Goal: Book appointment/travel/reservation

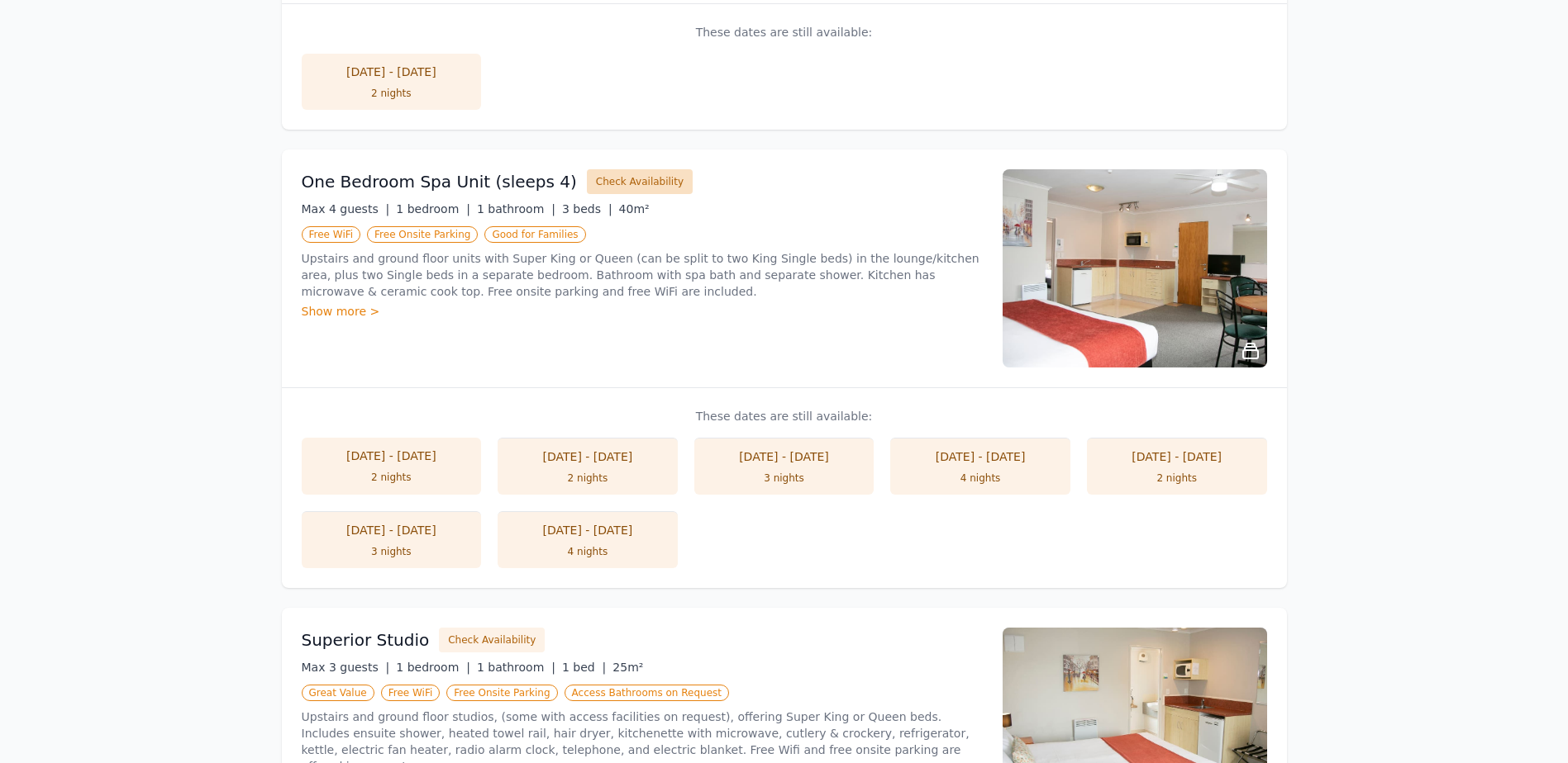
scroll to position [570, 0]
click at [618, 183] on button "Check Availability" at bounding box center [640, 183] width 106 height 25
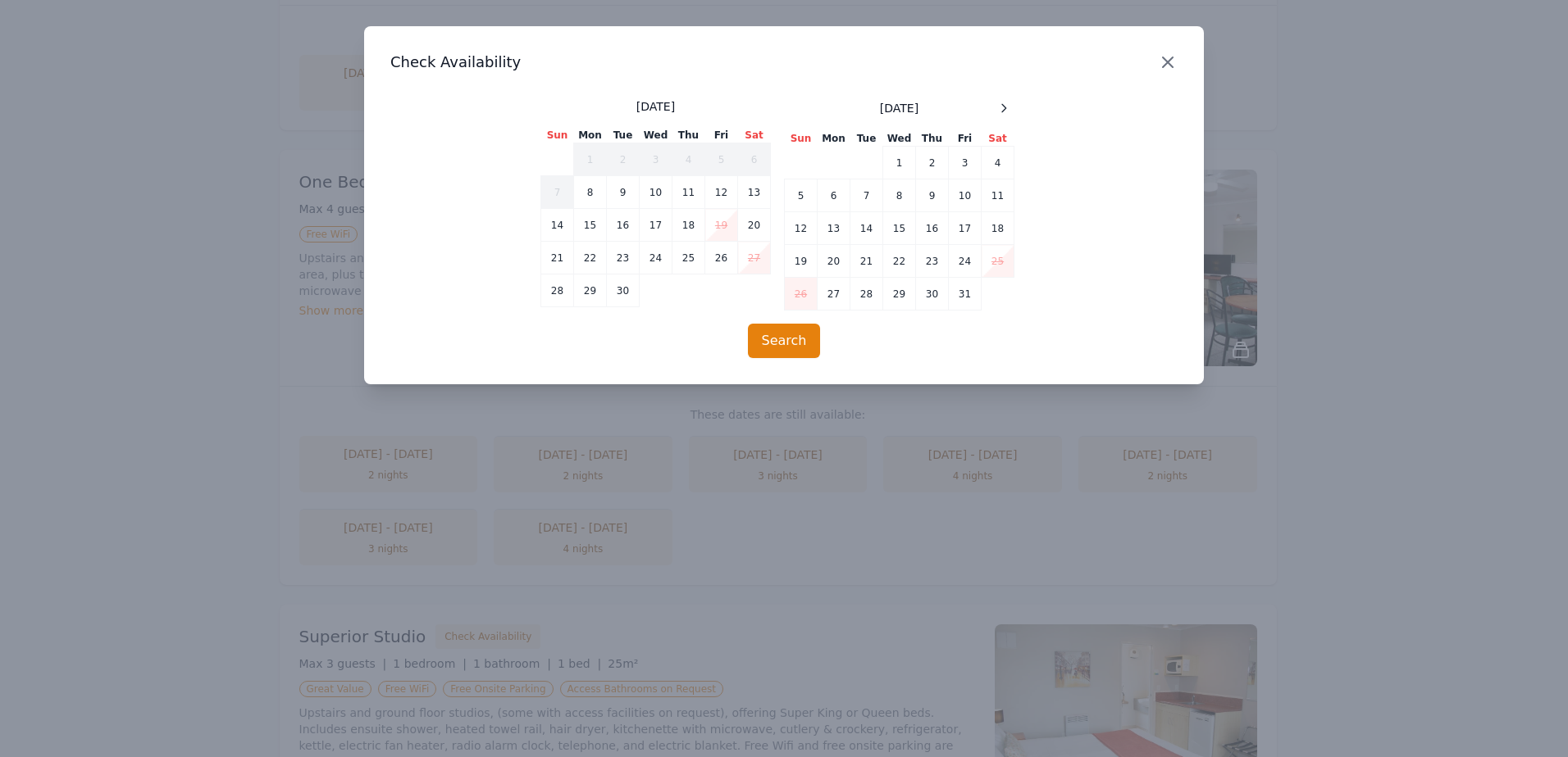
click at [1161, 63] on icon "button" at bounding box center [1167, 62] width 20 height 20
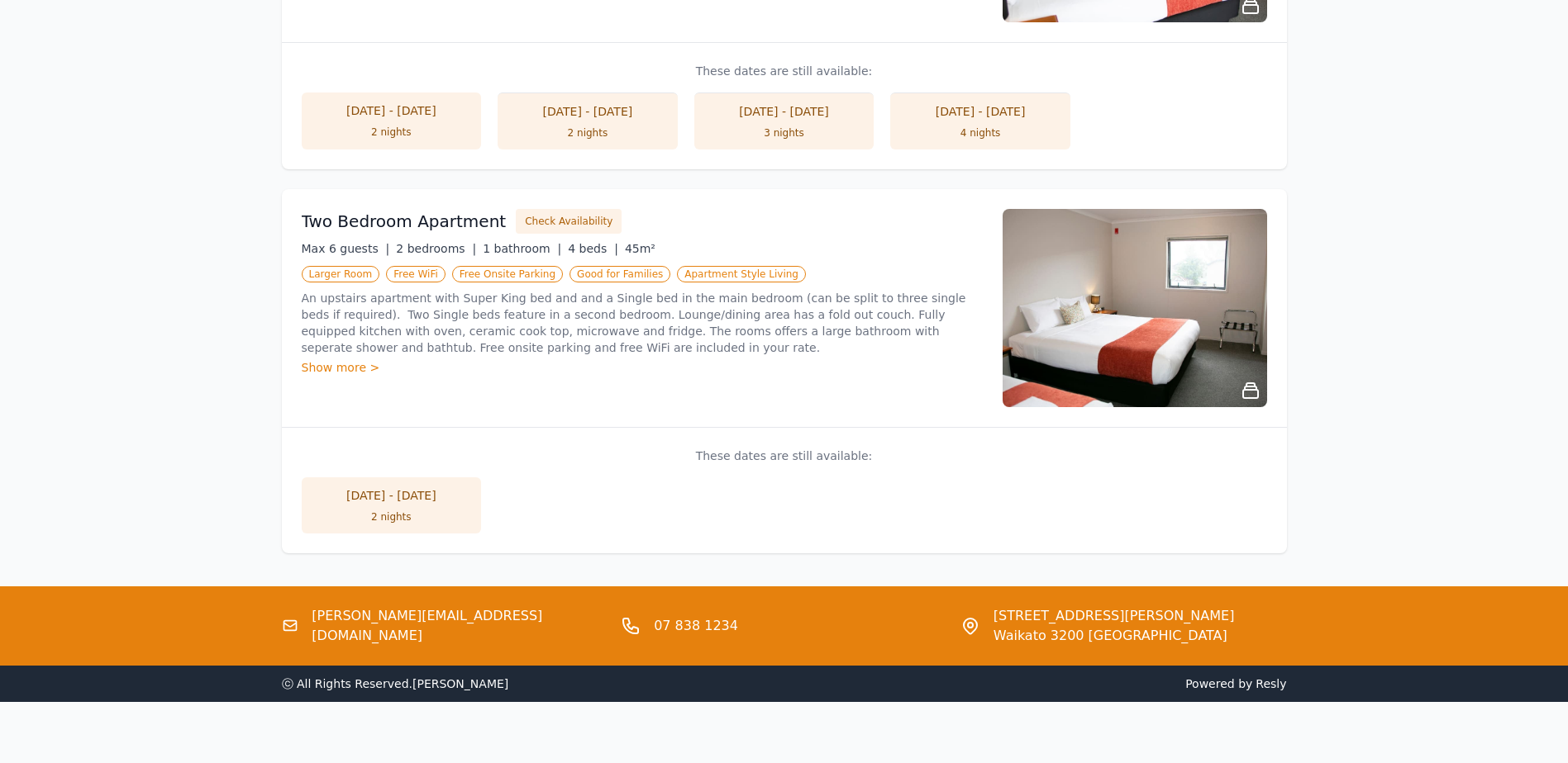
scroll to position [1394, 0]
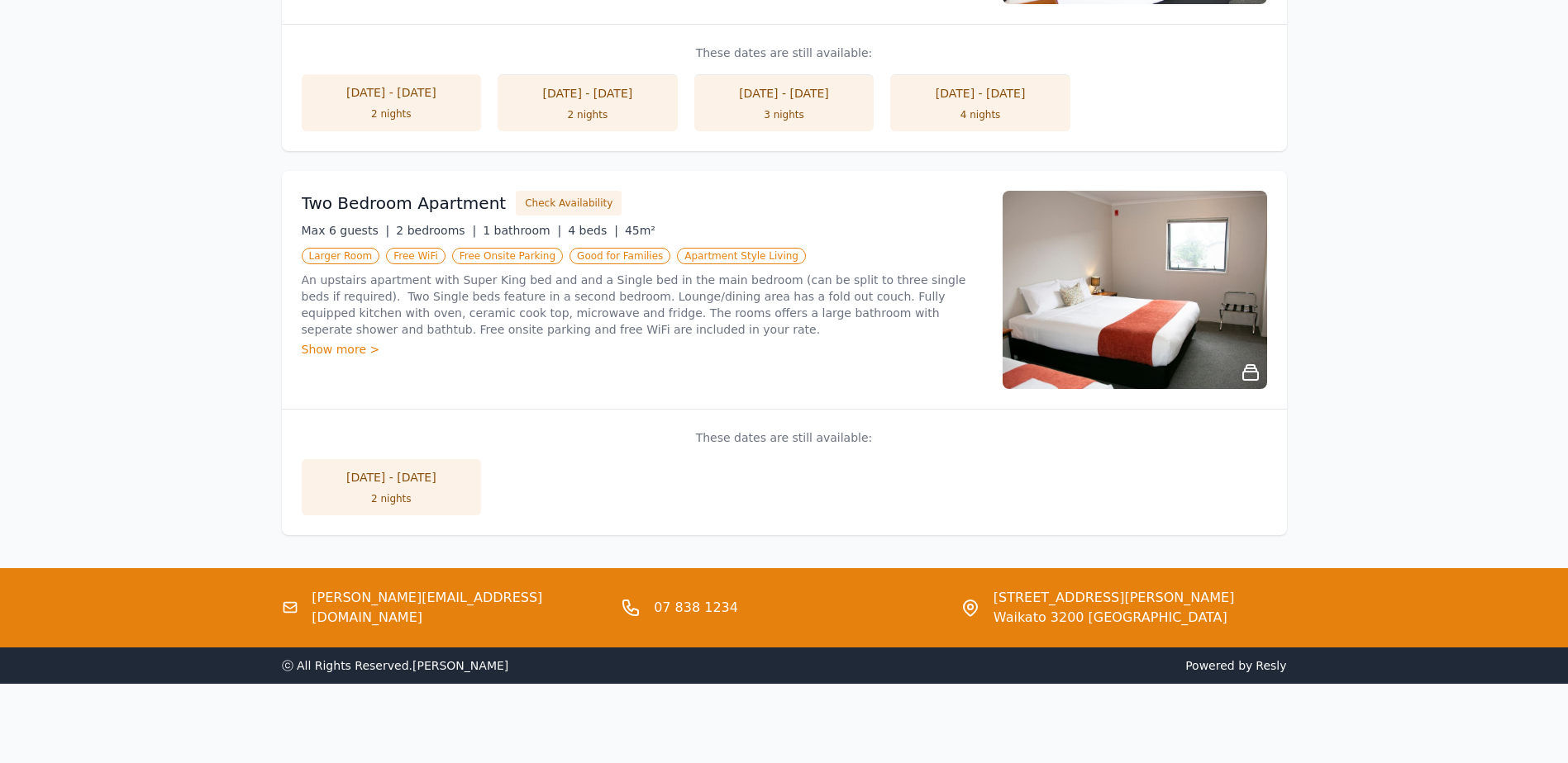
click at [647, 380] on div "Two Bedroom Apartment Check Availability Max 6 guests | 2 bedrooms | 1 bathroom…" at bounding box center [642, 290] width 681 height 198
click at [548, 198] on button "Check Availability" at bounding box center [568, 203] width 106 height 25
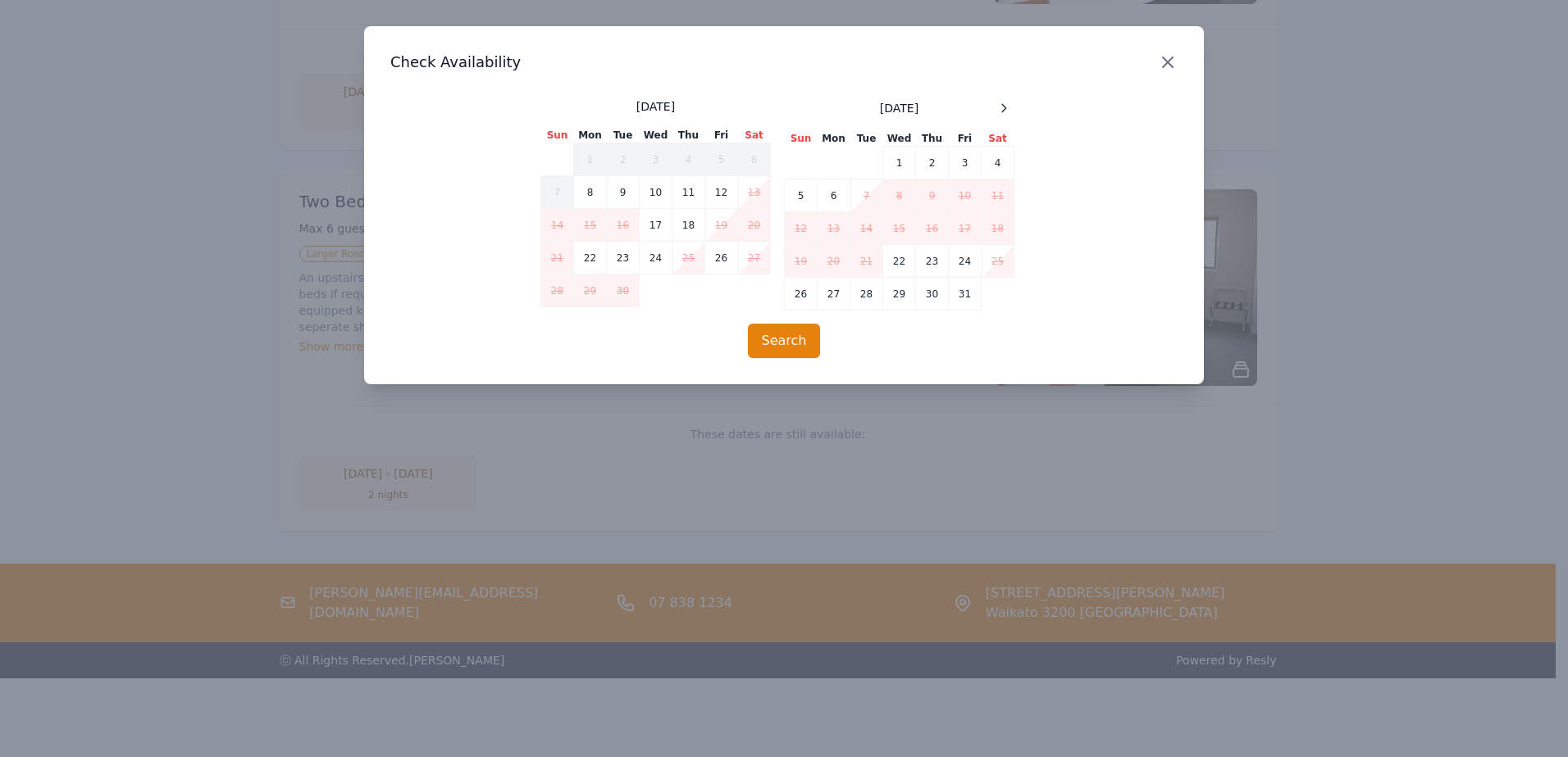
click at [1174, 61] on icon "button" at bounding box center [1167, 62] width 20 height 20
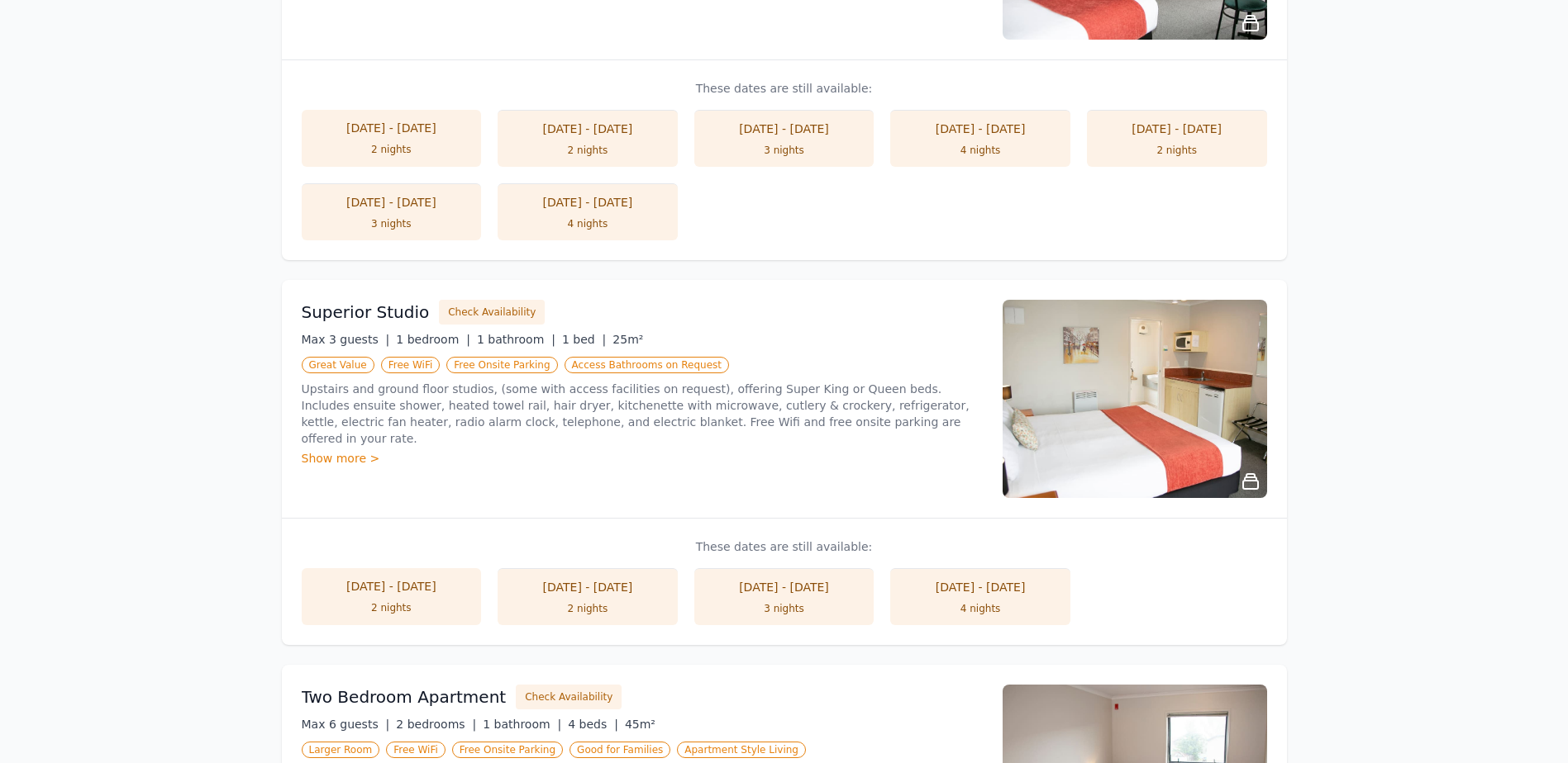
scroll to position [899, 0]
click at [473, 308] on button "Check Availability" at bounding box center [492, 313] width 106 height 25
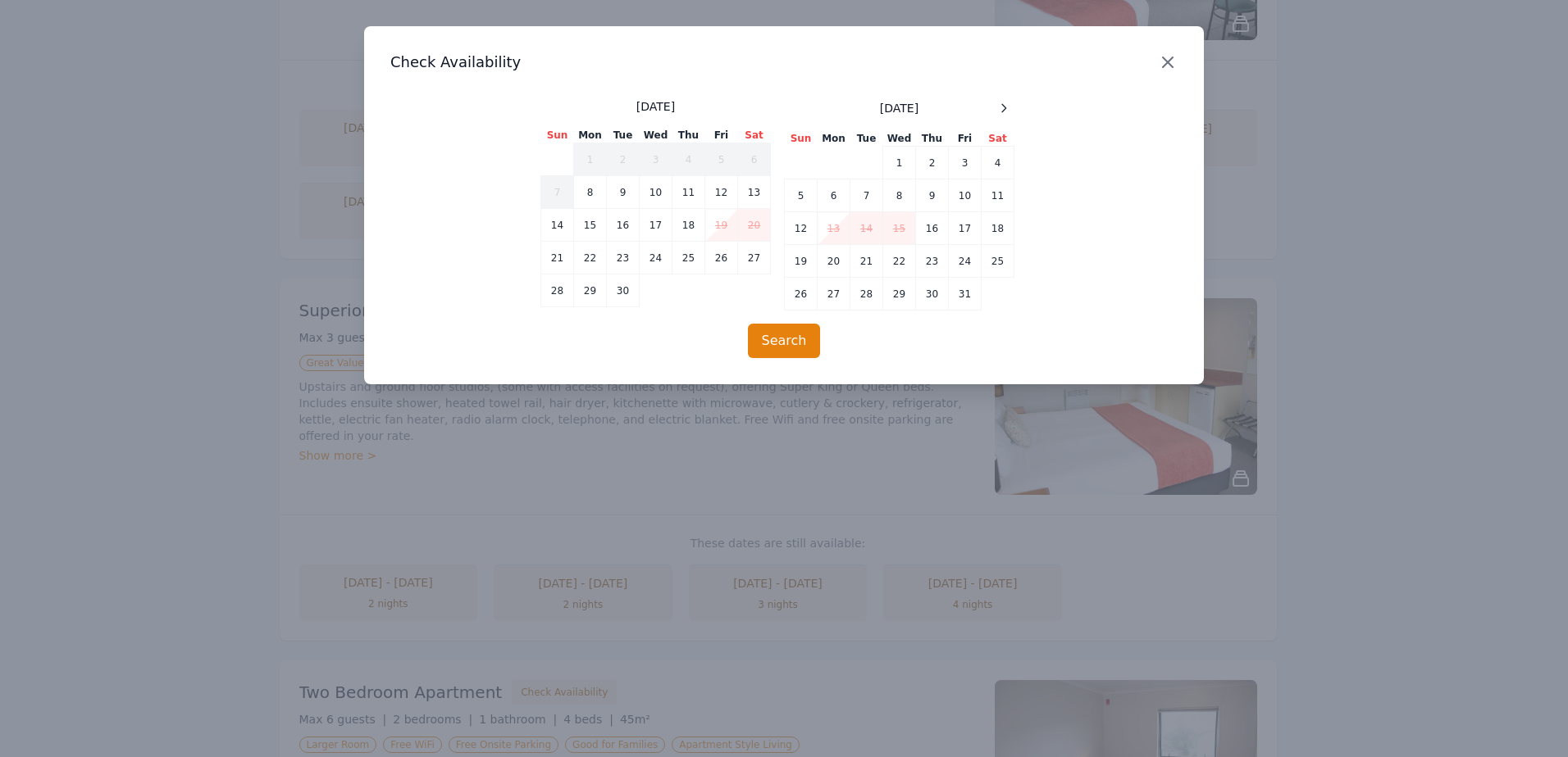
click at [1166, 66] on icon "button" at bounding box center [1167, 62] width 20 height 20
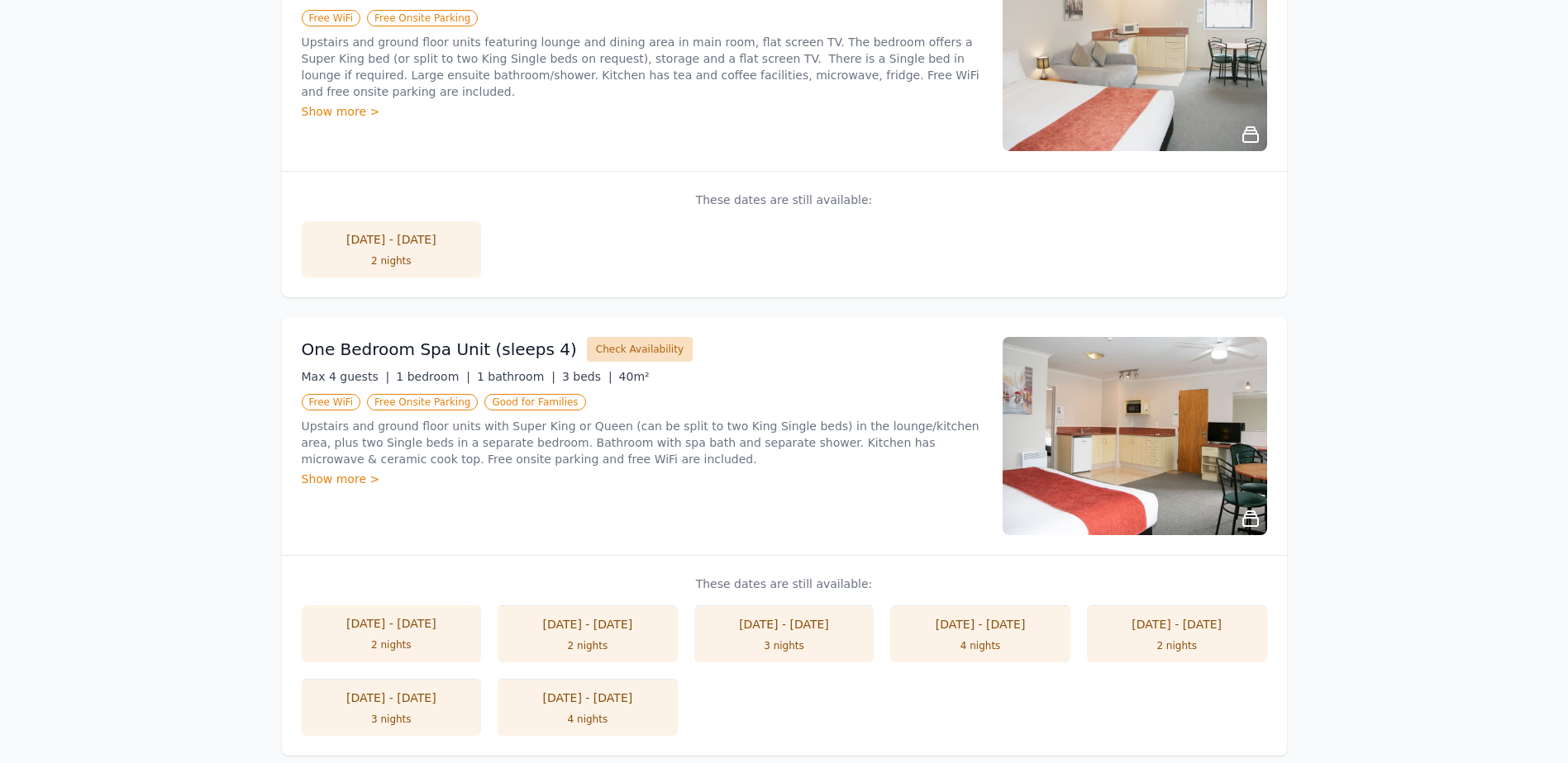
scroll to position [403, 0]
click at [615, 350] on button "Check Availability" at bounding box center [640, 350] width 106 height 25
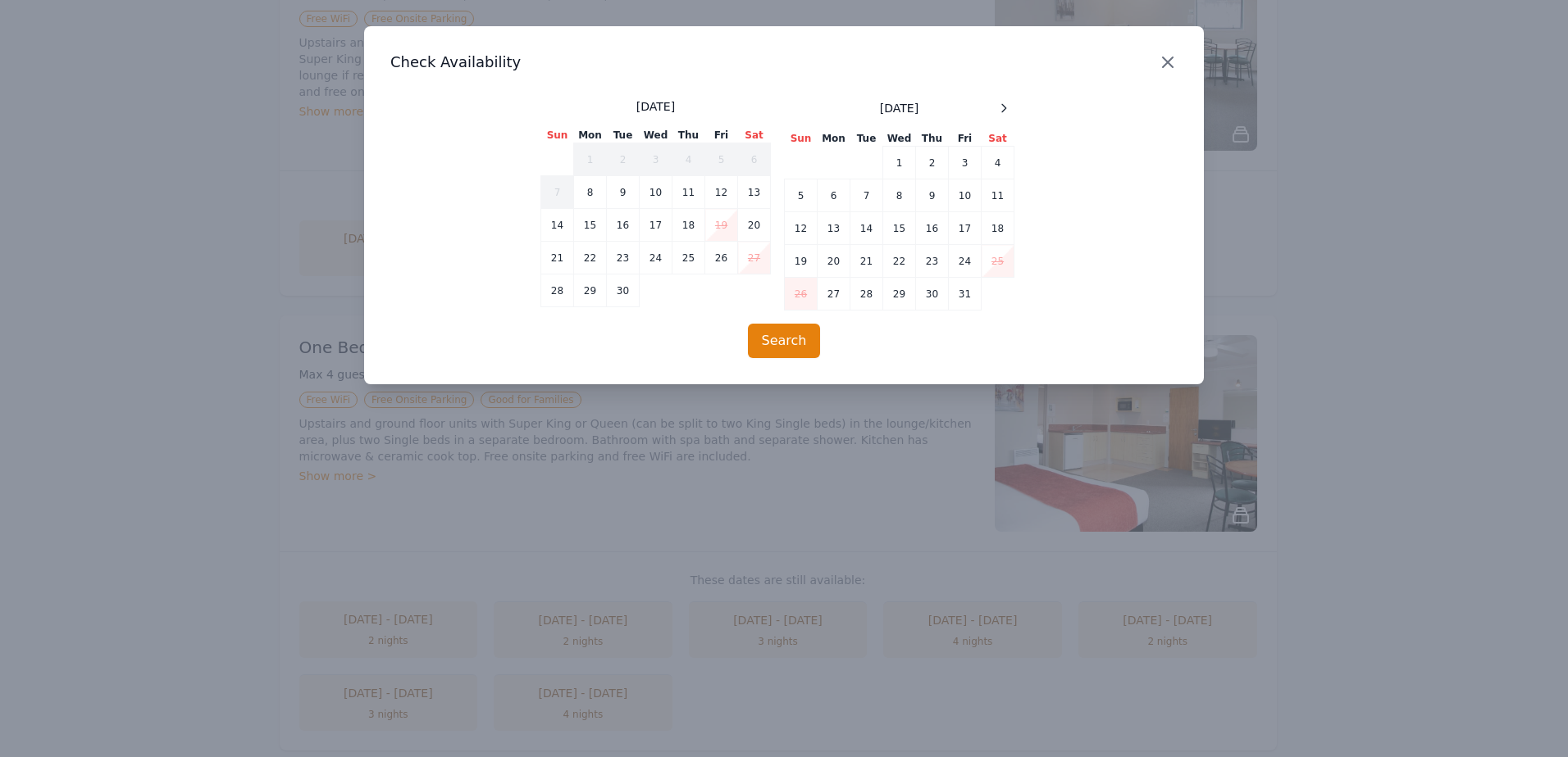
click at [1166, 60] on icon "button" at bounding box center [1167, 62] width 20 height 20
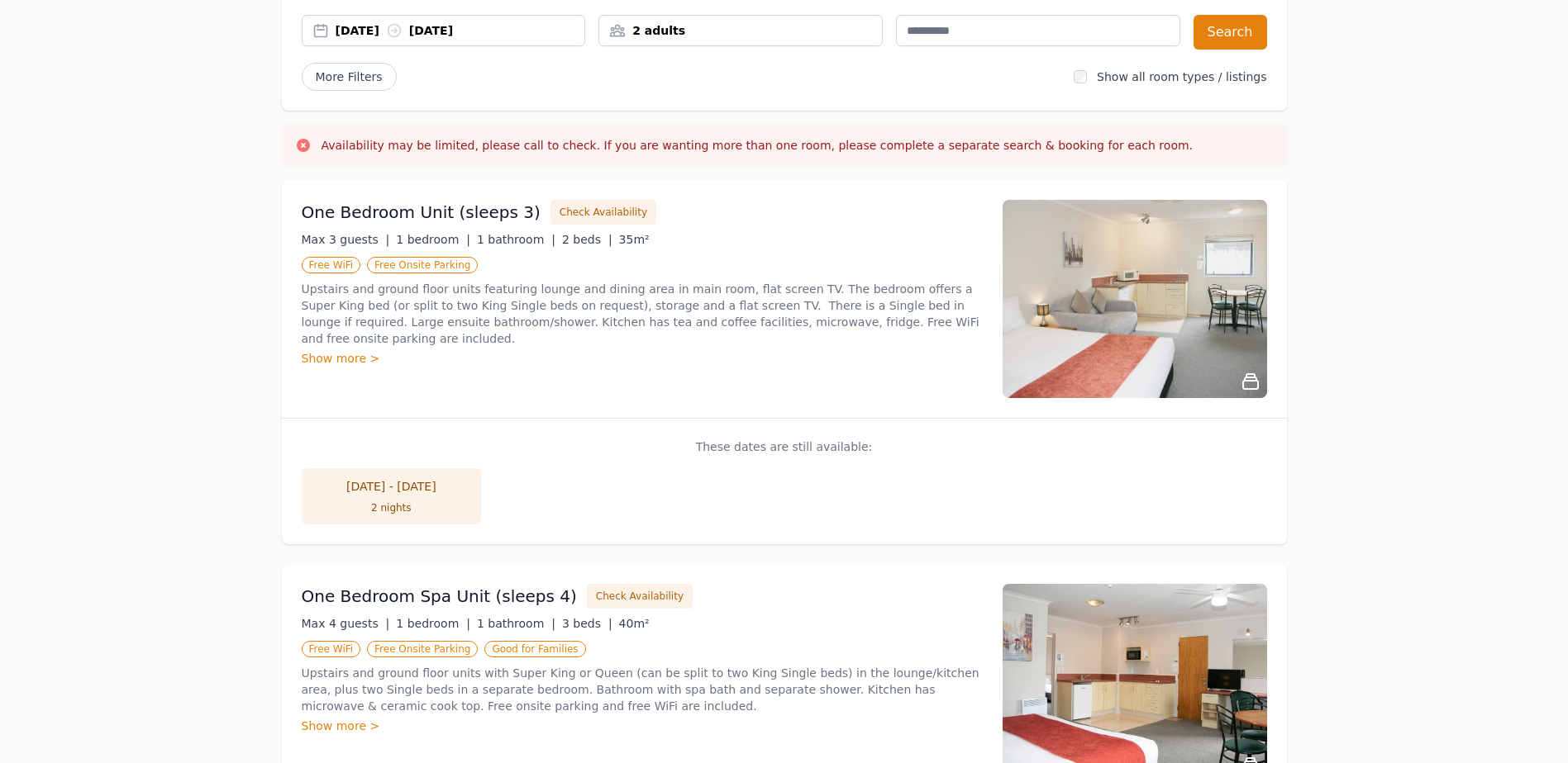
scroll to position [156, 0]
click at [586, 211] on button "Check Availability" at bounding box center [603, 213] width 106 height 25
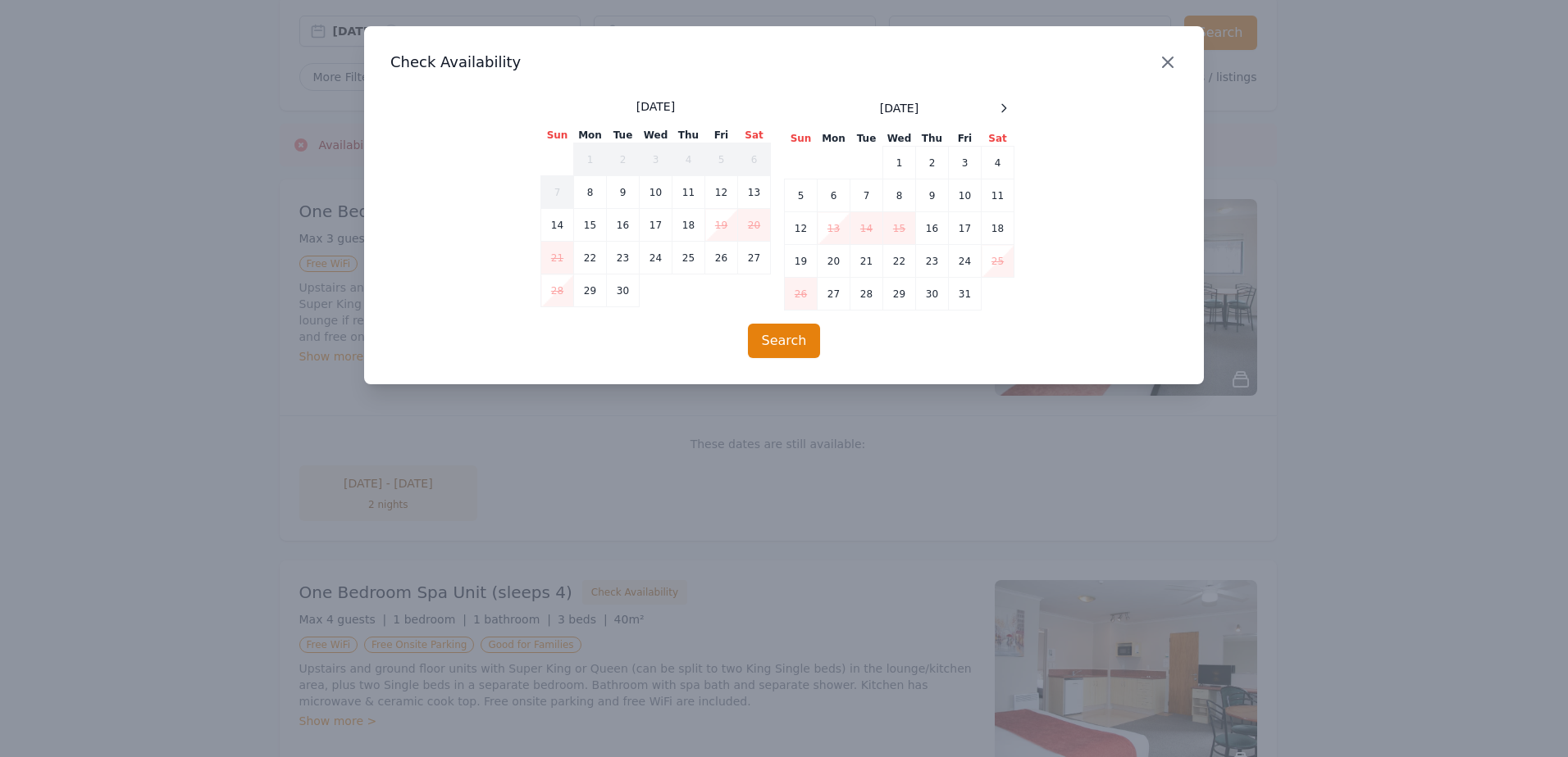
click at [1174, 65] on icon "button" at bounding box center [1167, 62] width 20 height 20
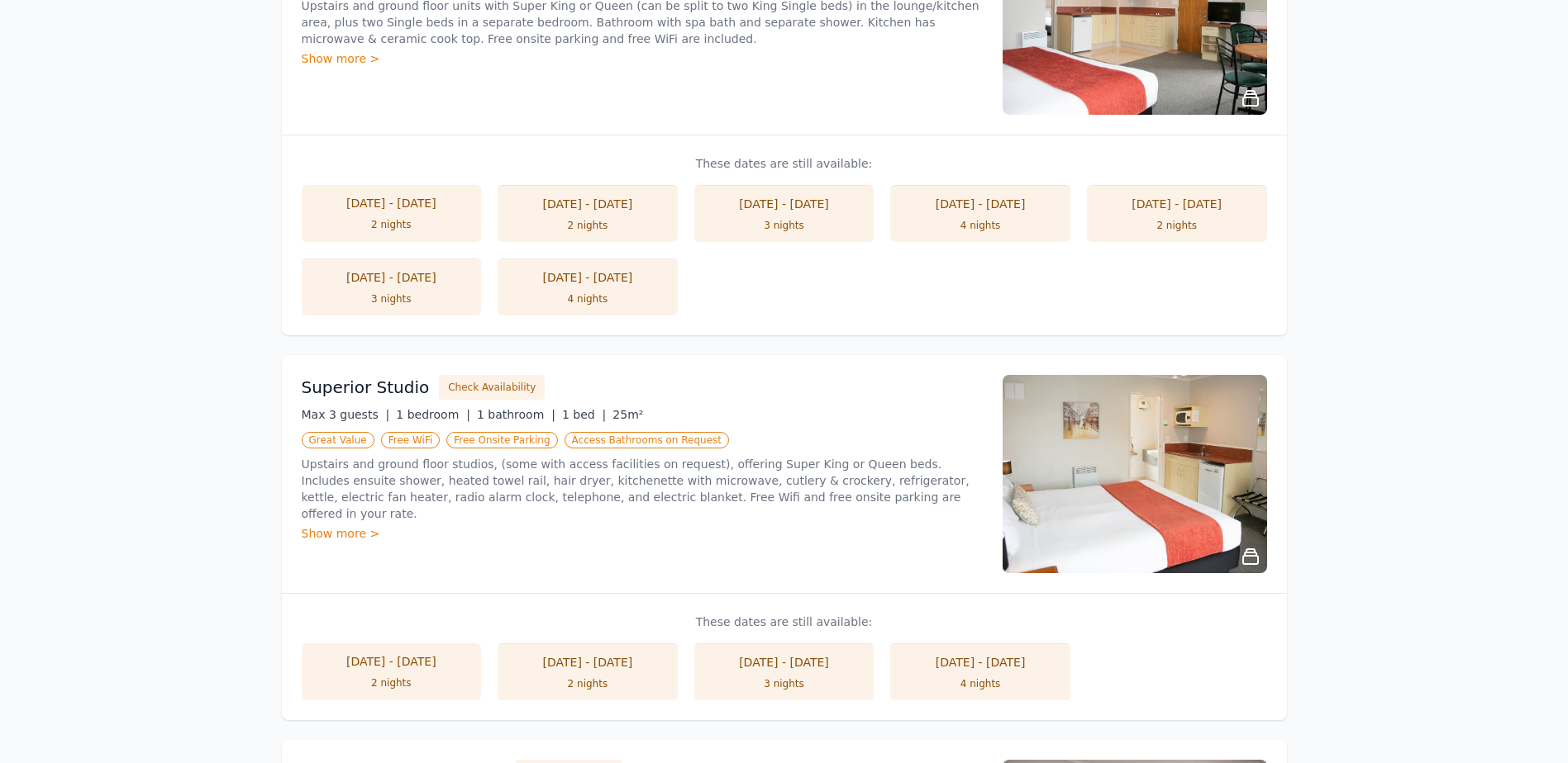
scroll to position [826, 0]
